Goal: Task Accomplishment & Management: Manage account settings

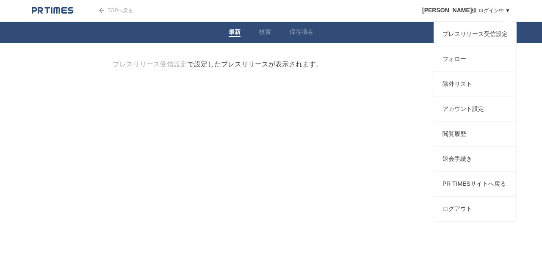
click at [479, 7] on div "[PERSON_NAME] ログイン中 ▼ プレスリリース受信設定 フォロー 除外リスト アカウント設定 閲覧履歴 退会手続き PR TIMESサイトへ戻る …" at bounding box center [460, 10] width 101 height 21
click at [465, 116] on link "アカウント設定" at bounding box center [475, 109] width 82 height 25
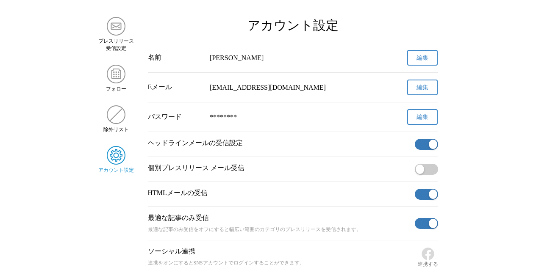
click at [427, 148] on button "button" at bounding box center [426, 144] width 23 height 11
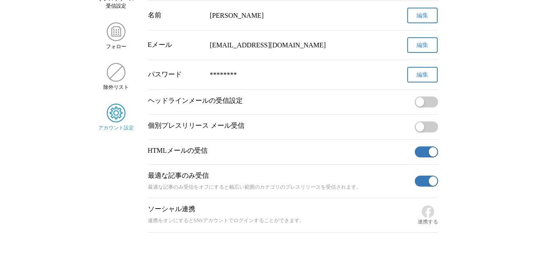
click at [426, 152] on button "button" at bounding box center [426, 152] width 23 height 11
click at [424, 187] on button "button" at bounding box center [426, 181] width 23 height 11
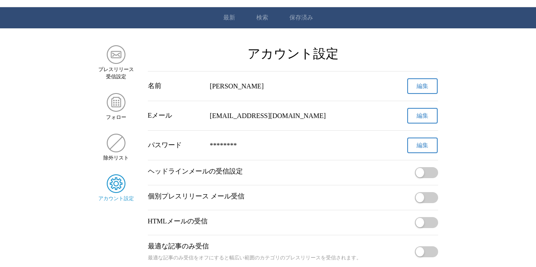
scroll to position [0, 0]
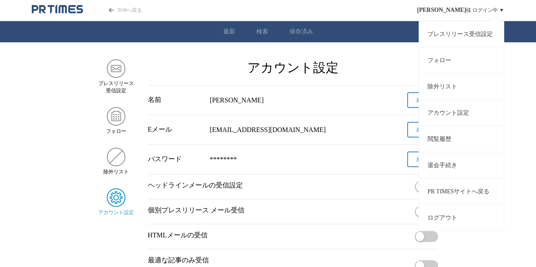
click at [457, 214] on button "ログアウト" at bounding box center [461, 218] width 85 height 26
